Goal: Find specific page/section: Find specific page/section

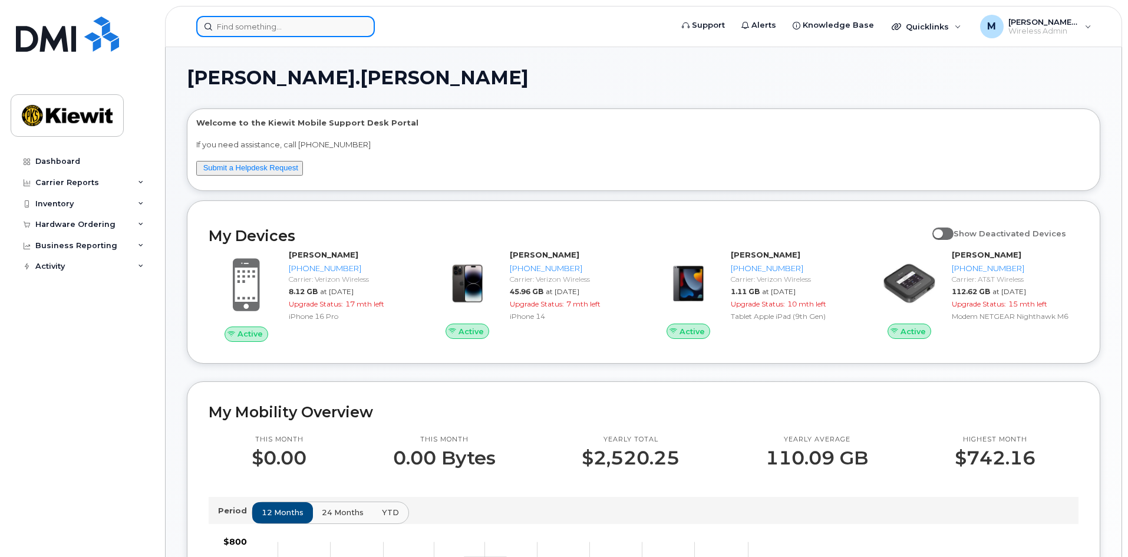
click at [253, 31] on input at bounding box center [285, 26] width 178 height 21
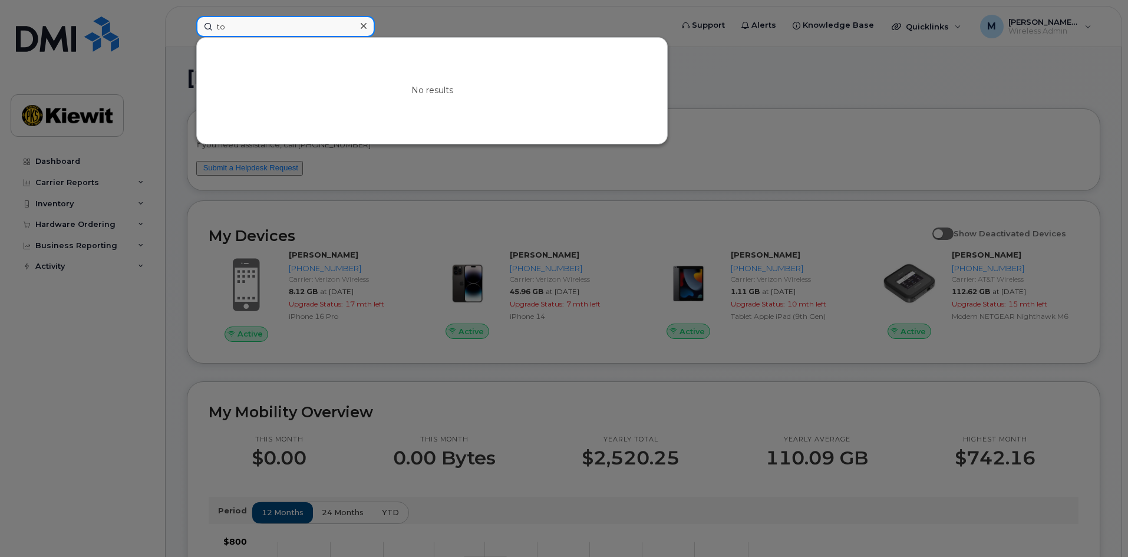
type input "t"
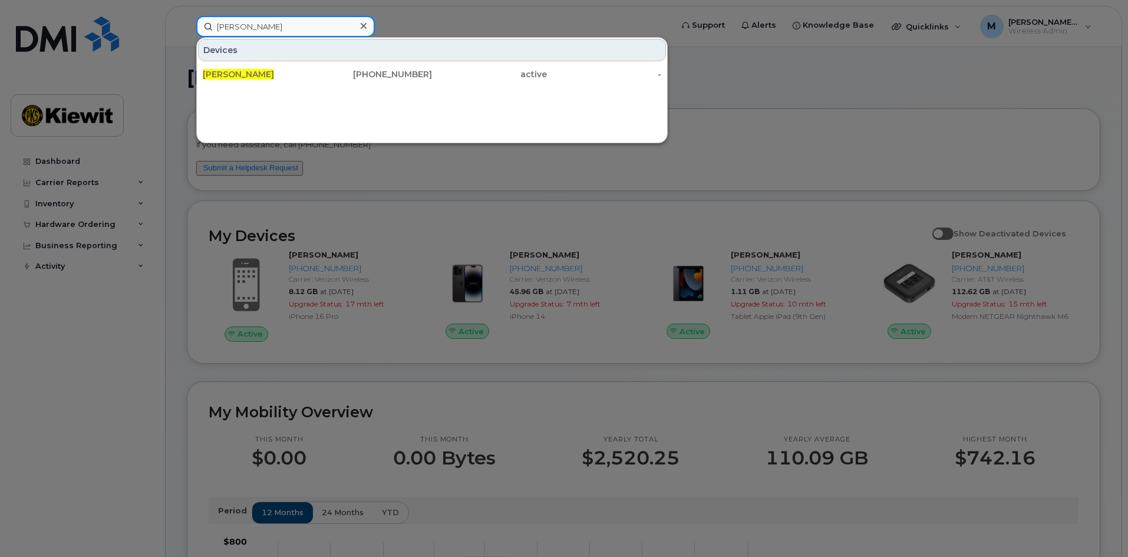
drag, startPoint x: 255, startPoint y: 23, endPoint x: 176, endPoint y: 22, distance: 78.9
click at [187, 22] on div "[PERSON_NAME] [PERSON_NAME] [PHONE_NUMBER] active -" at bounding box center [430, 26] width 487 height 21
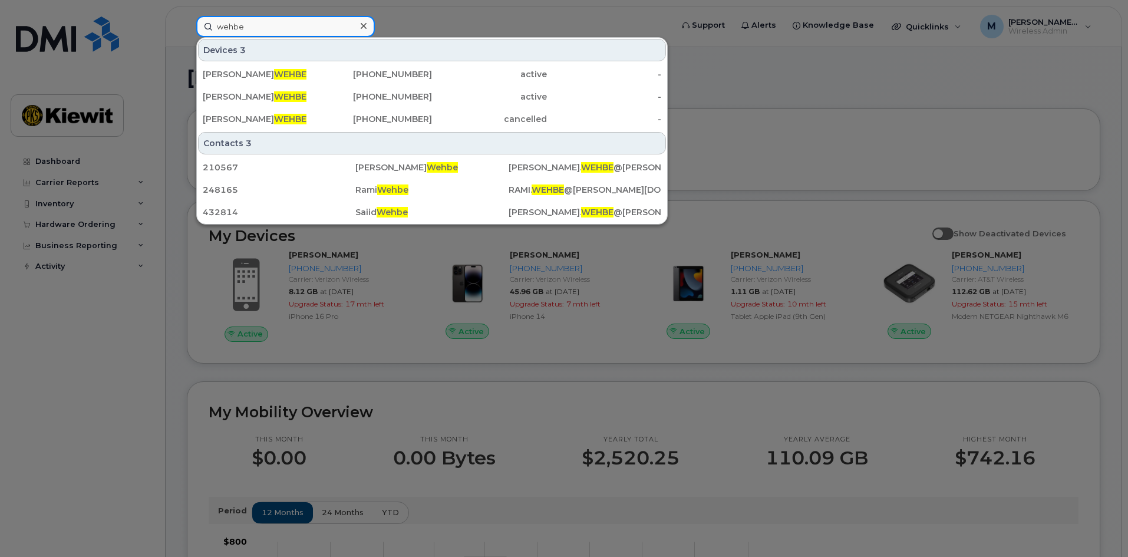
click at [187, 17] on div "wehbe Devices 3 [PERSON_NAME] [PHONE_NUMBER] active - [PERSON_NAME] [PHONE_NUMB…" at bounding box center [430, 26] width 487 height 21
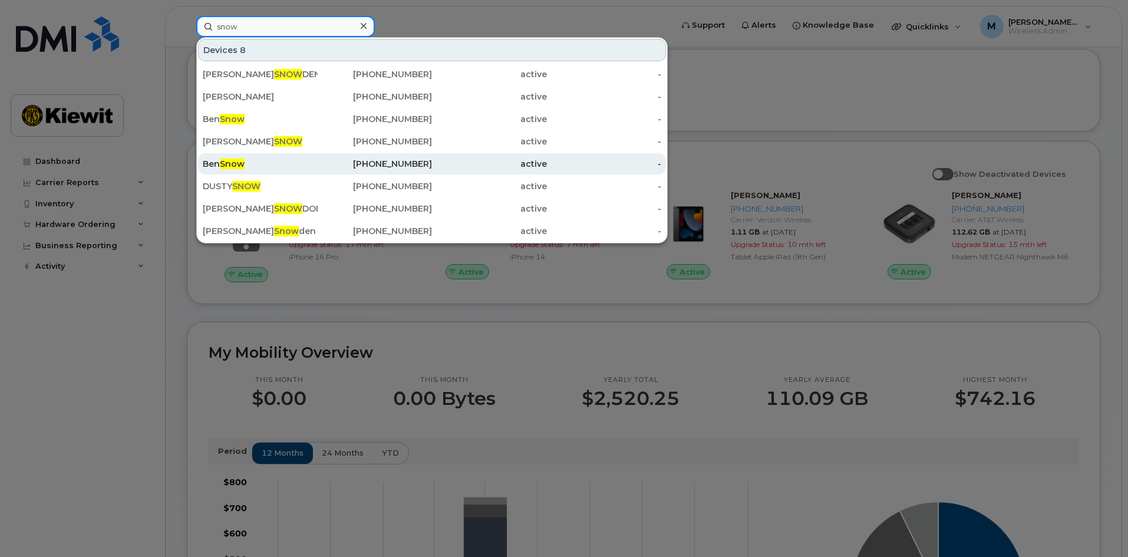
scroll to position [59, 0]
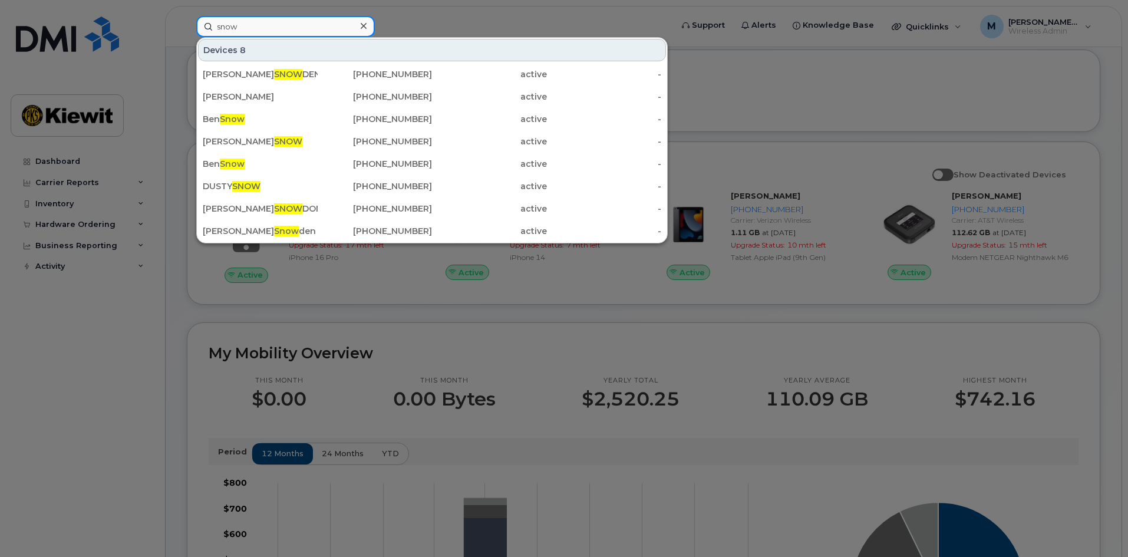
click at [245, 36] on input "snow" at bounding box center [285, 26] width 178 height 21
drag, startPoint x: 256, startPoint y: 27, endPoint x: 153, endPoint y: 27, distance: 103.7
click at [187, 27] on div "snow Devices 8 [PERSON_NAME] DEN [PHONE_NUMBER] active - [PERSON_NAME] [PHONE_N…" at bounding box center [430, 26] width 487 height 21
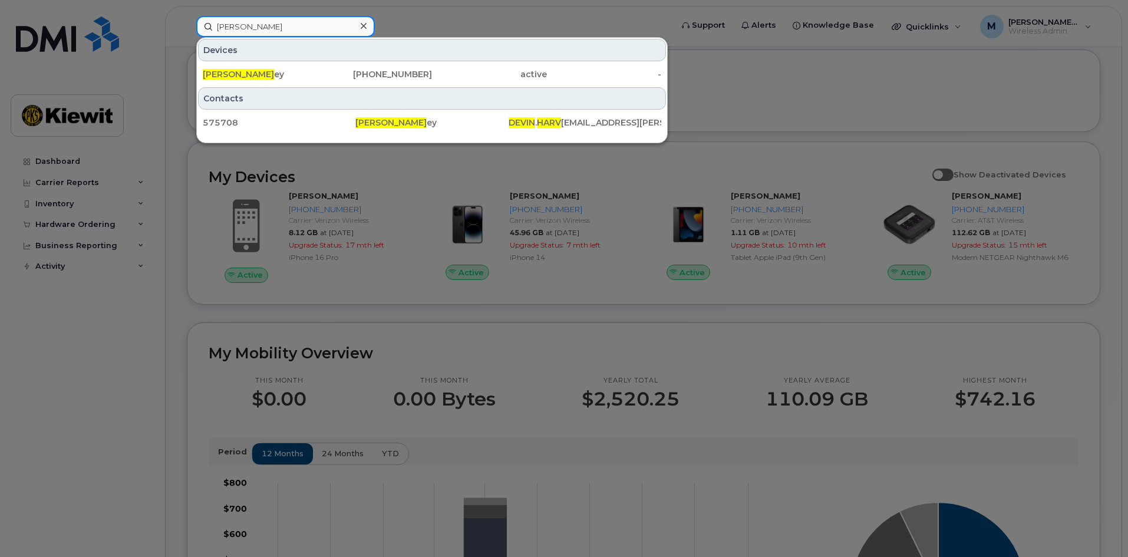
drag, startPoint x: 283, startPoint y: 27, endPoint x: 170, endPoint y: 11, distance: 114.2
click at [187, 16] on div "[PERSON_NAME] ey [PHONE_NUMBER] active - Contacts 575708 [PERSON_NAME] . HARV […" at bounding box center [430, 26] width 487 height 21
drag, startPoint x: 276, startPoint y: 29, endPoint x: 133, endPoint y: 29, distance: 143.2
click at [187, 29] on div "[PERSON_NAME] Devices [PERSON_NAME] IN [PHONE_NUMBER] active - Contacts 419764 …" at bounding box center [430, 26] width 487 height 21
click at [280, 14] on div at bounding box center [564, 278] width 1128 height 557
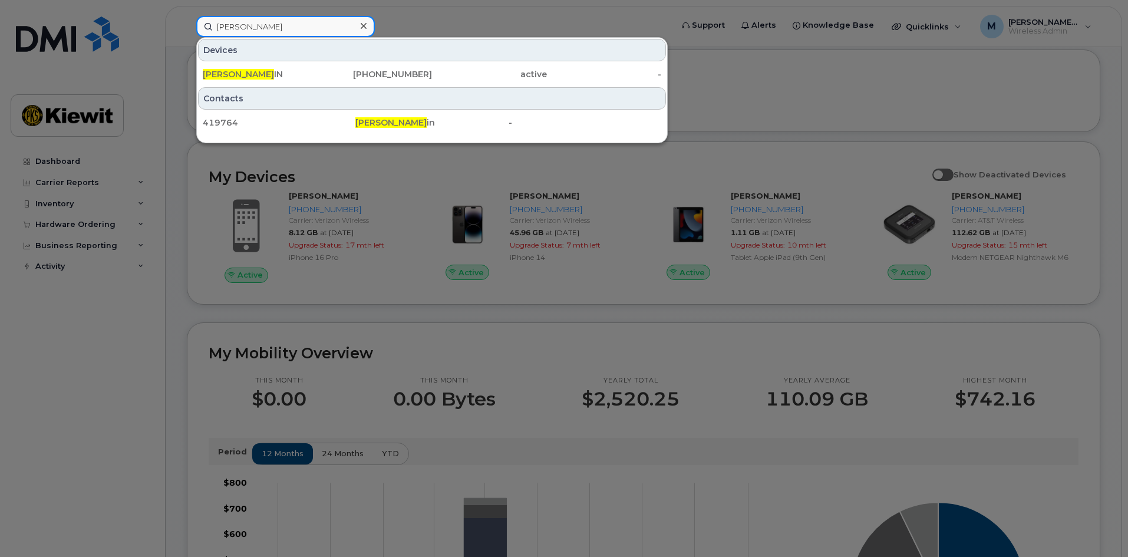
drag, startPoint x: 280, startPoint y: 24, endPoint x: 113, endPoint y: 24, distance: 167.3
click at [187, 24] on div "[PERSON_NAME] Devices [PERSON_NAME] IN [PHONE_NUMBER] active - Contacts 419764 …" at bounding box center [430, 26] width 487 height 21
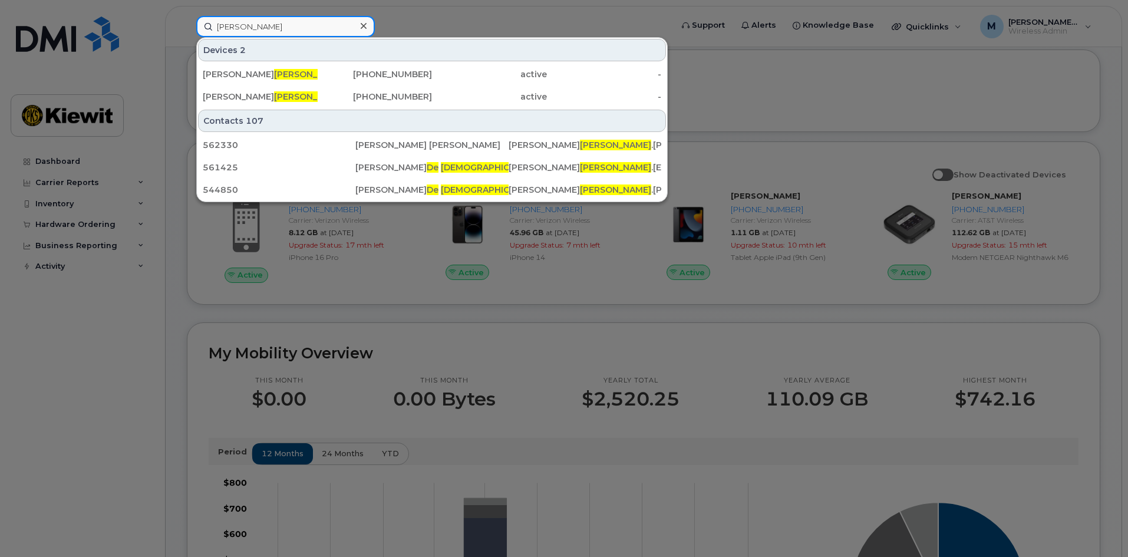
type input "[PERSON_NAME]"
